Goal: Check status: Check status

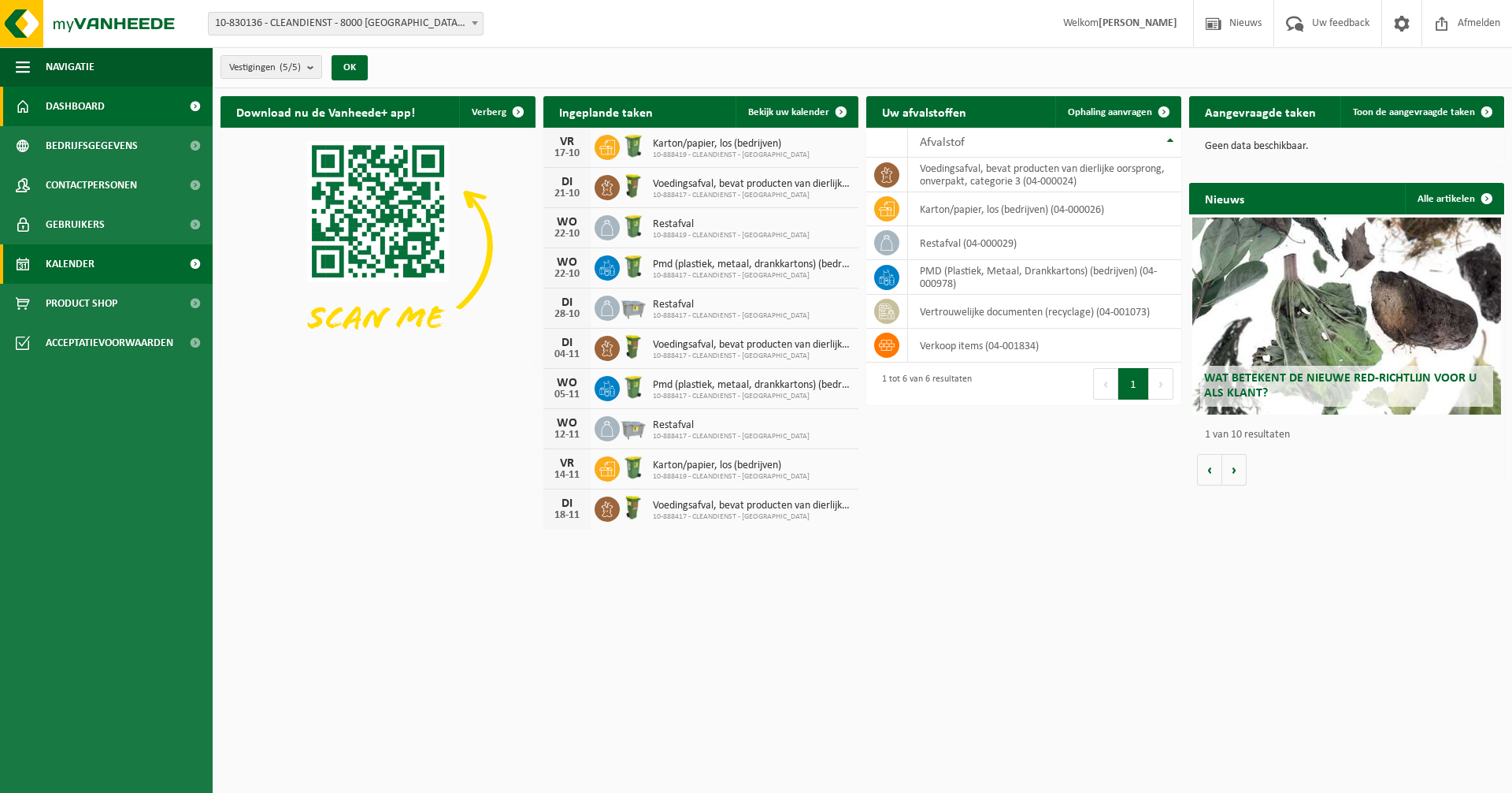
click at [142, 267] on link "Kalender" at bounding box center [106, 263] width 212 height 39
drag, startPoint x: 107, startPoint y: 264, endPoint x: 80, endPoint y: 266, distance: 27.1
click at [107, 264] on link "Kalender" at bounding box center [106, 263] width 212 height 39
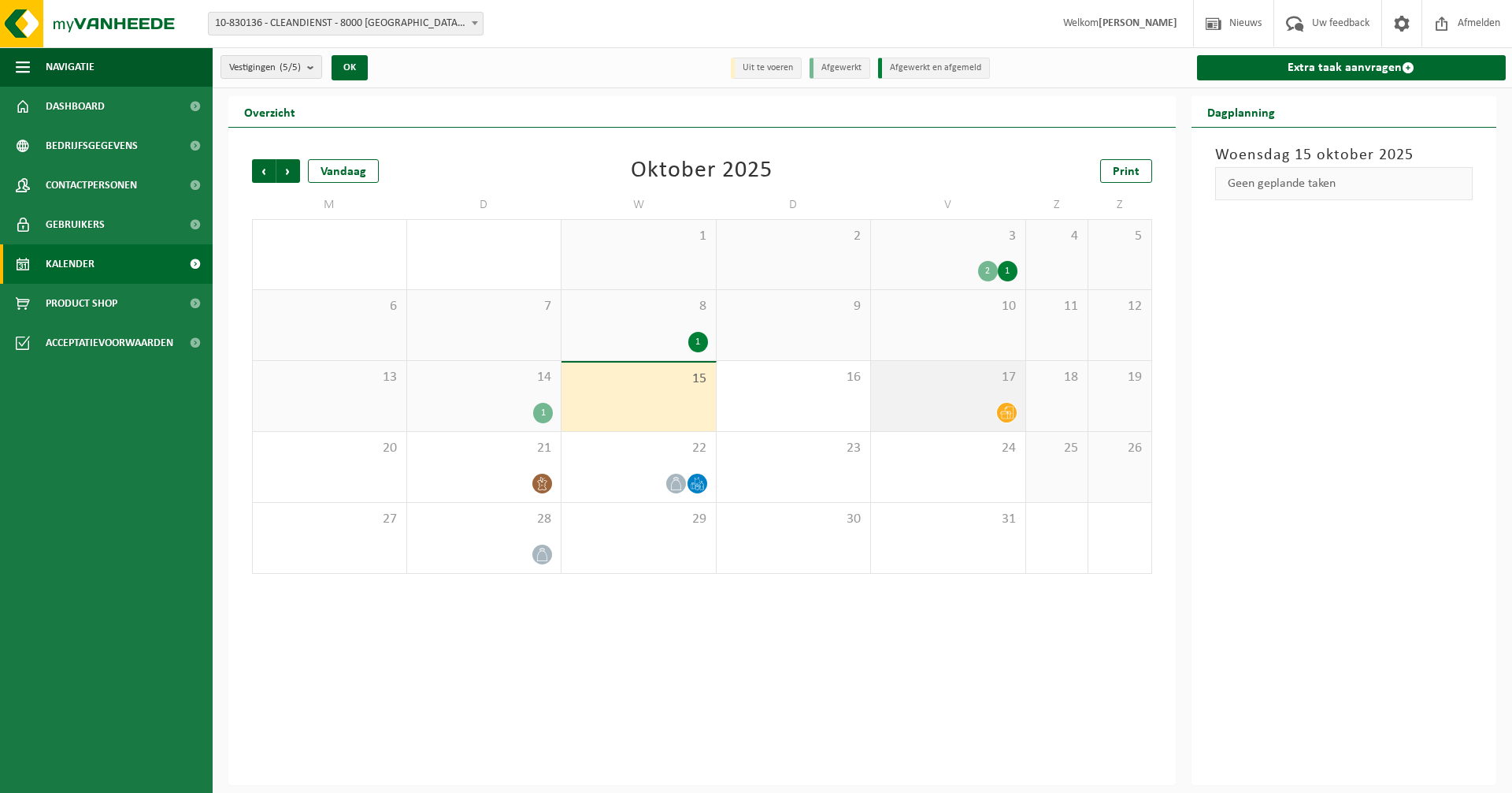
click at [987, 411] on div at bounding box center [948, 412] width 139 height 22
